Goal: Book appointment/travel/reservation

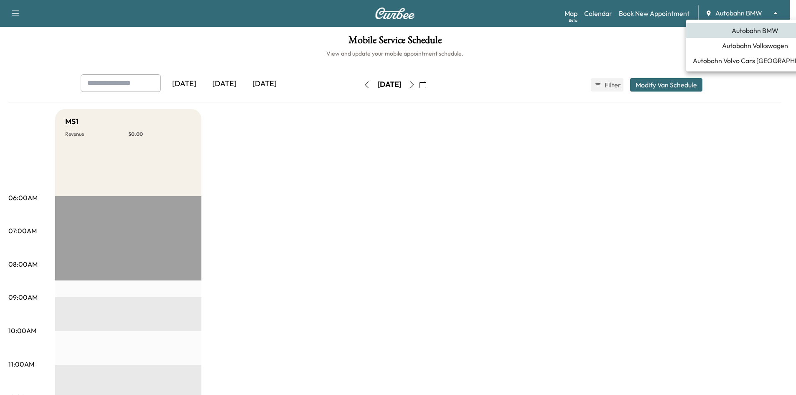
click at [732, 14] on body "Support Log Out Map Beta Calendar Book New Appointment Autobahn BMW ******** ​ …" at bounding box center [398, 197] width 796 height 395
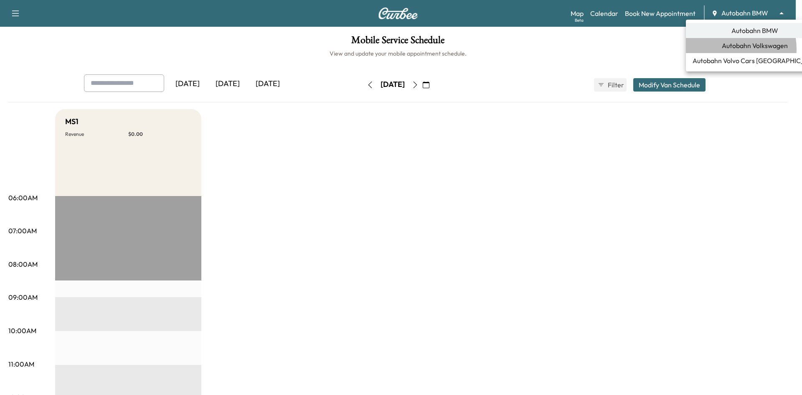
click at [727, 49] on span "Autobahn Volkswagen" at bounding box center [755, 46] width 66 height 10
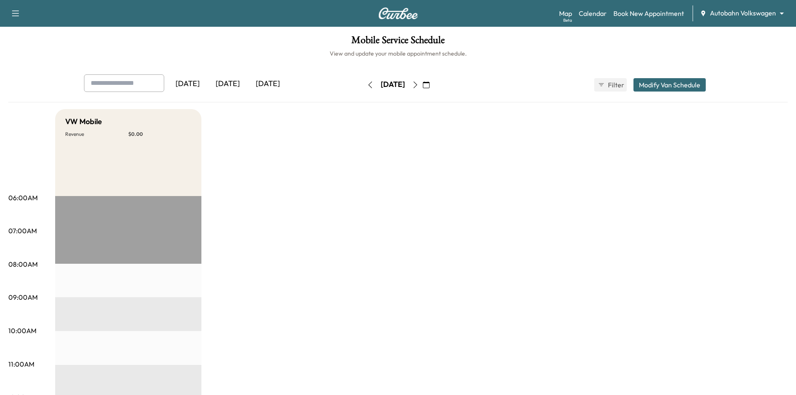
click at [429, 84] on icon "button" at bounding box center [426, 84] width 7 height 7
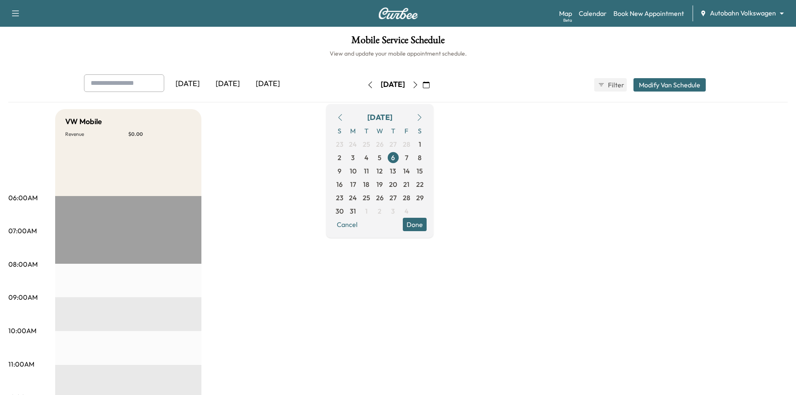
click at [423, 117] on icon "button" at bounding box center [419, 117] width 7 height 7
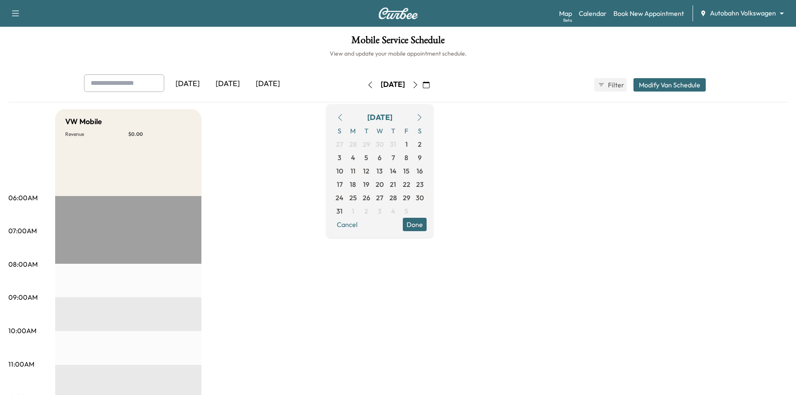
click at [423, 117] on icon "button" at bounding box center [419, 117] width 7 height 7
click at [356, 172] on span "15" at bounding box center [353, 171] width 6 height 10
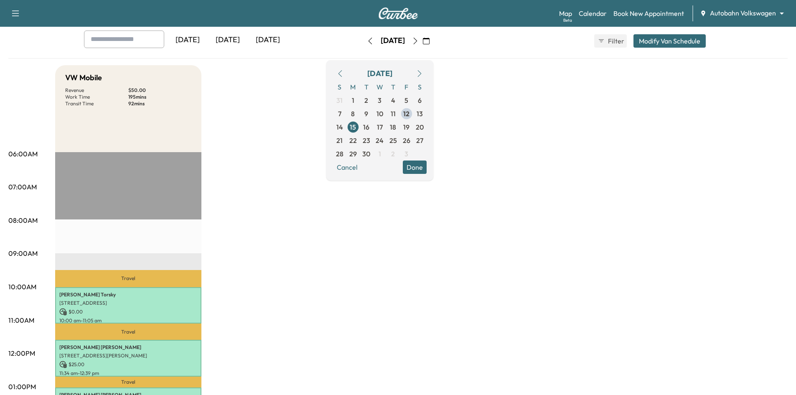
scroll to position [42, 0]
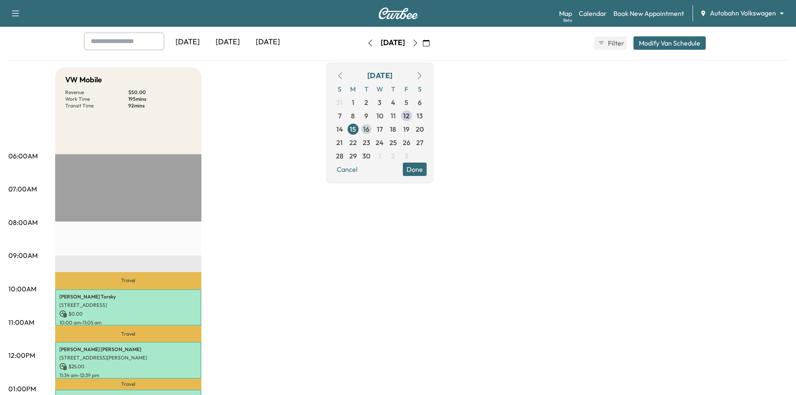
click at [369, 131] on span "16" at bounding box center [366, 129] width 6 height 10
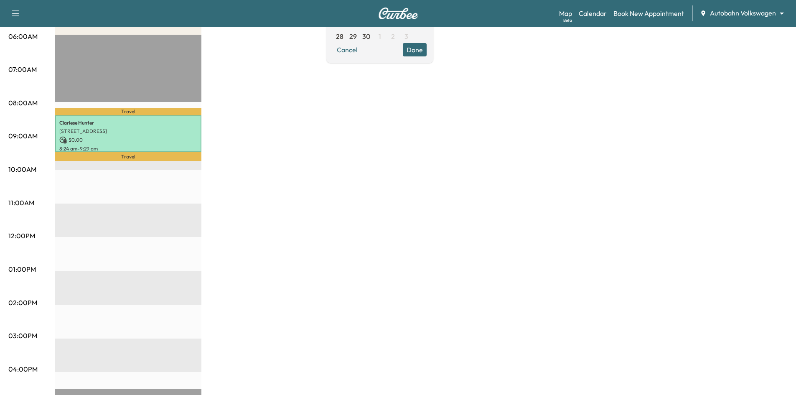
scroll to position [167, 0]
